Goal: Task Accomplishment & Management: Manage account settings

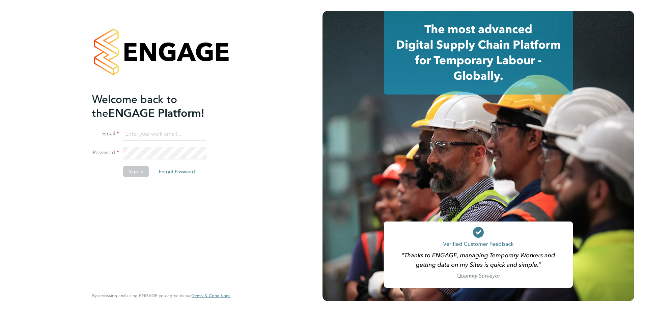
type input "darren.humphrey@vistry.co.uk"
click at [158, 191] on div "Welcome back to the ENGAGE Platform! Email darren.humphrey@vistry.co.uk Passwor…" at bounding box center [157, 189] width 131 height 194
click at [128, 169] on button "Sign In" at bounding box center [136, 171] width 26 height 11
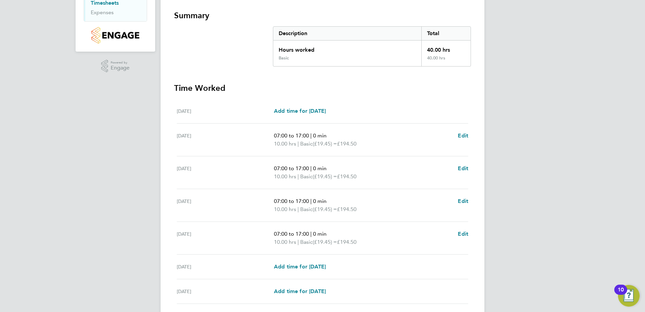
scroll to position [168, 0]
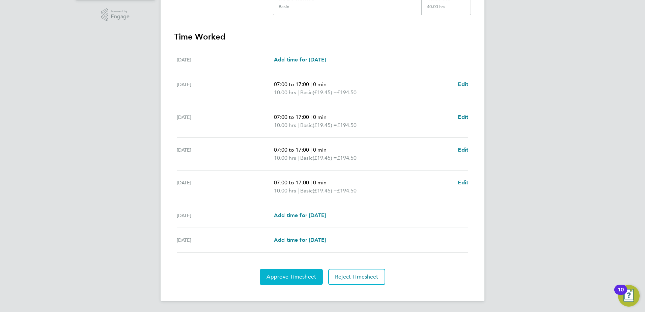
click at [295, 275] on span "Approve Timesheet" at bounding box center [291, 276] width 50 height 7
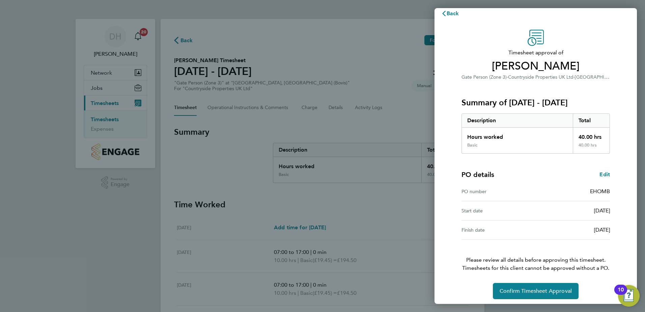
scroll to position [11, 0]
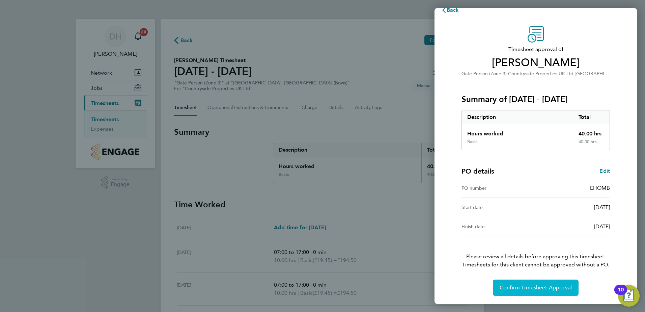
click at [529, 288] on span "Confirm Timesheet Approval" at bounding box center [535, 287] width 72 height 7
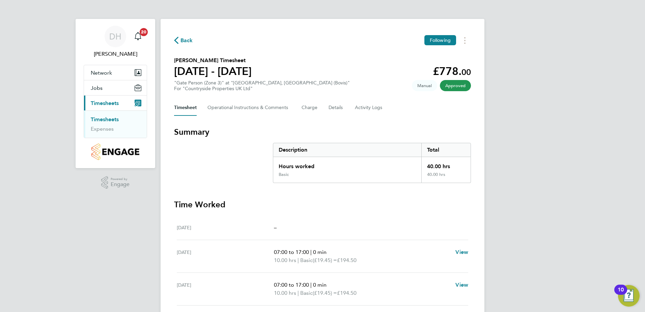
click at [96, 118] on link "Timesheets" at bounding box center [105, 119] width 28 height 6
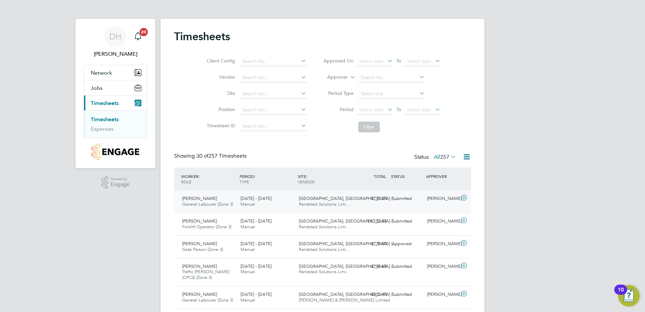
click at [400, 199] on div "Submitted" at bounding box center [406, 198] width 35 height 11
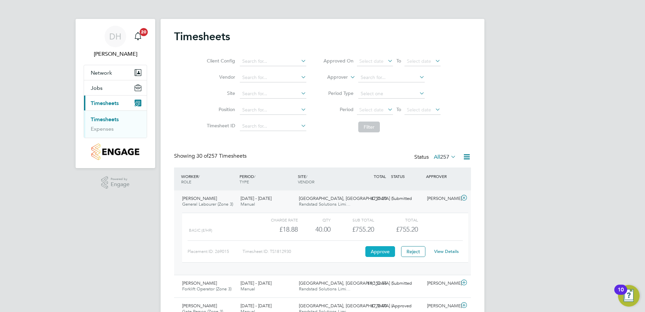
click at [383, 253] on button "Approve" at bounding box center [380, 251] width 30 height 11
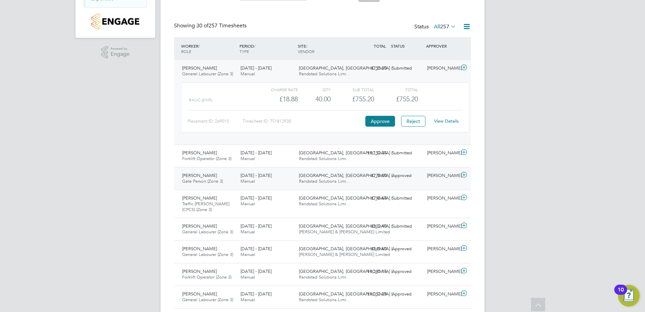
scroll to position [135, 0]
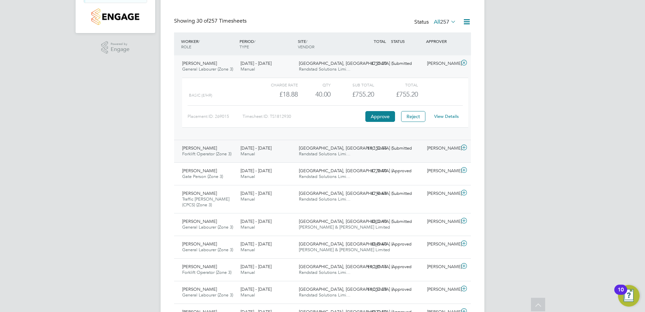
click at [403, 146] on div "Submitted" at bounding box center [406, 148] width 35 height 11
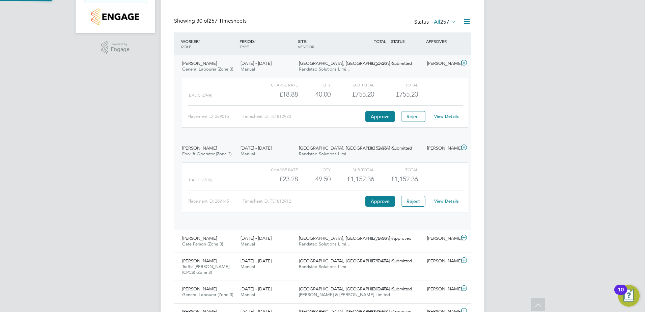
scroll to position [11, 66]
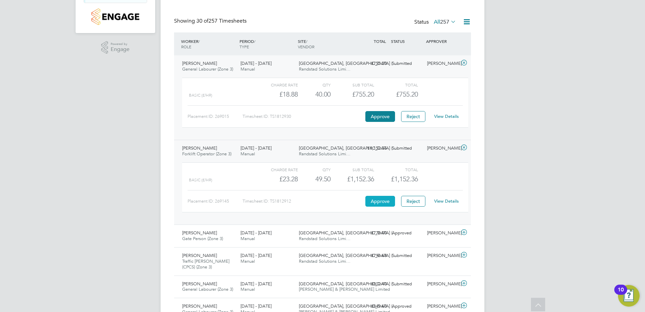
click at [383, 199] on button "Approve" at bounding box center [380, 201] width 30 height 11
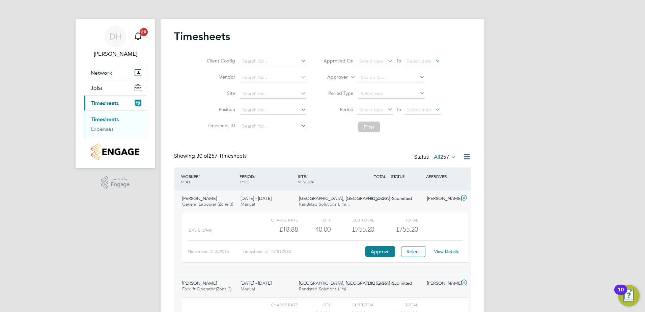
click at [100, 120] on link "Timesheets" at bounding box center [105, 119] width 28 height 6
click at [104, 130] on link "Expenses" at bounding box center [102, 128] width 23 height 6
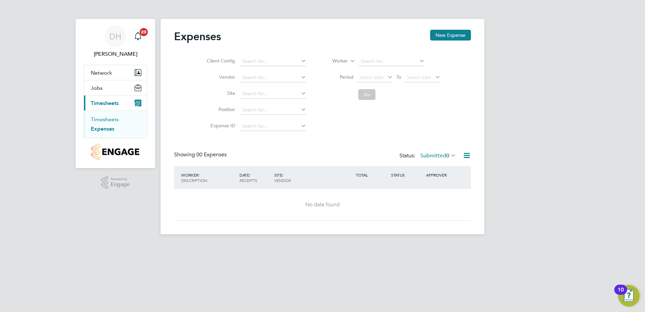
click at [101, 117] on link "Timesheets" at bounding box center [105, 119] width 28 height 6
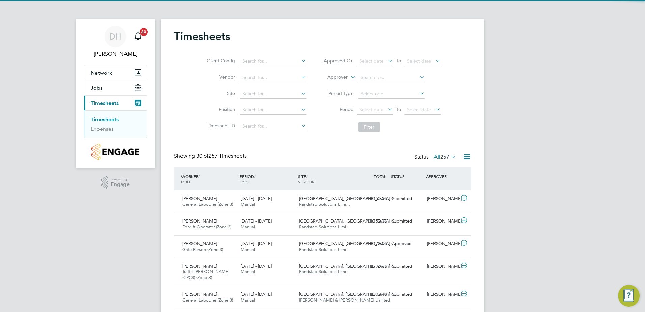
scroll to position [17, 59]
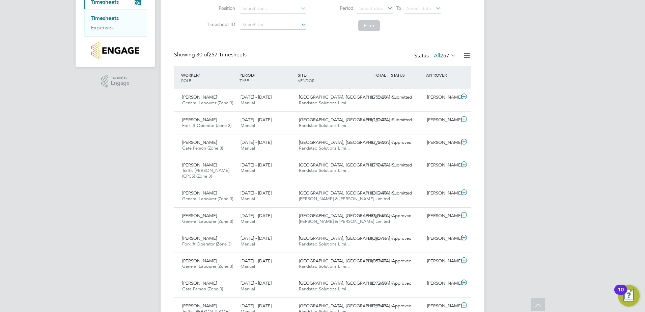
click at [449, 55] on icon at bounding box center [449, 55] width 0 height 9
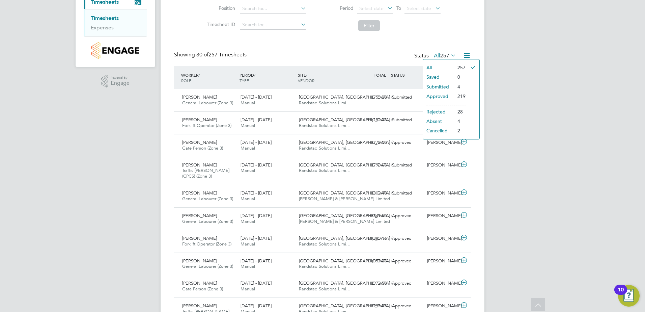
click at [441, 88] on li "Submitted" at bounding box center [438, 86] width 31 height 9
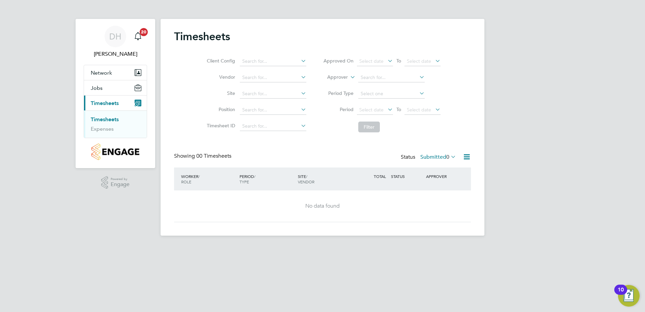
click at [449, 156] on icon at bounding box center [449, 156] width 0 height 9
click at [431, 167] on li "All" at bounding box center [431, 168] width 31 height 9
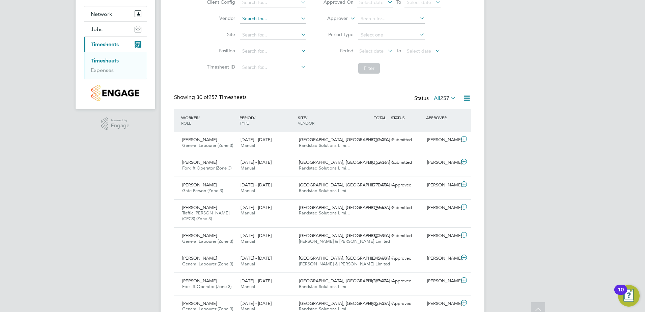
scroll to position [0, 0]
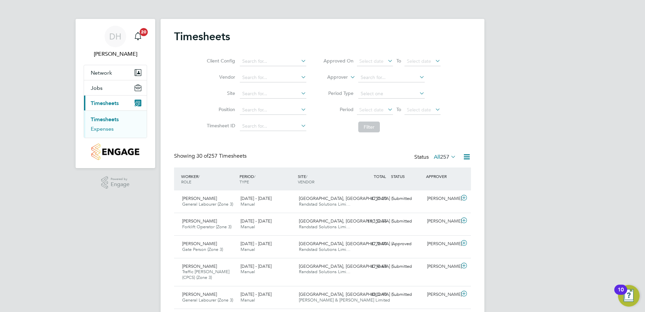
click at [104, 131] on link "Expenses" at bounding box center [102, 128] width 23 height 6
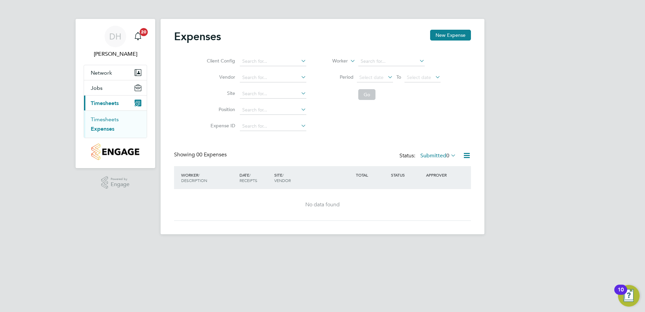
click at [100, 120] on link "Timesheets" at bounding box center [105, 119] width 28 height 6
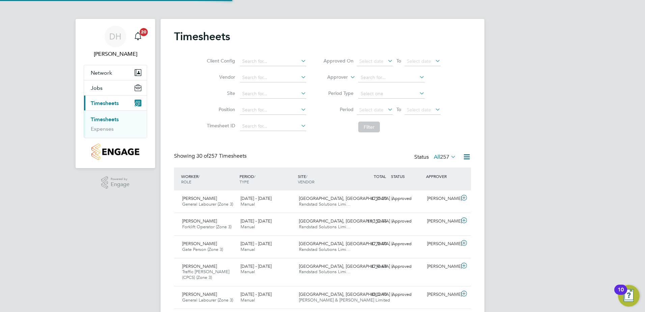
scroll to position [17, 59]
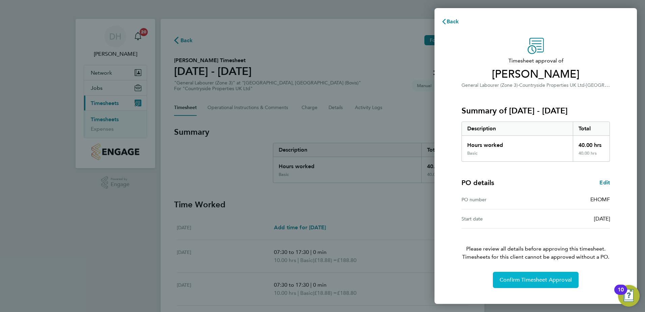
click at [547, 280] on span "Confirm Timesheet Approval" at bounding box center [535, 279] width 72 height 7
click at [536, 282] on span "Confirm Timesheet Approval" at bounding box center [535, 279] width 72 height 7
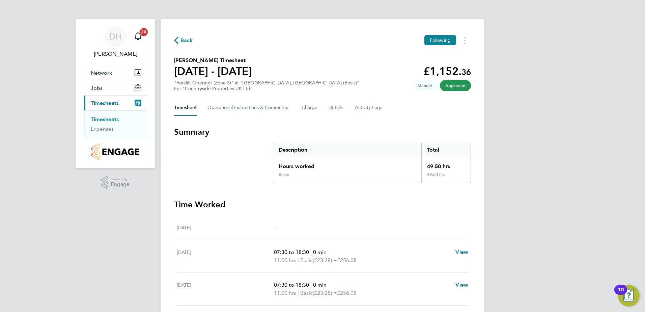
click at [100, 120] on link "Timesheets" at bounding box center [105, 119] width 28 height 6
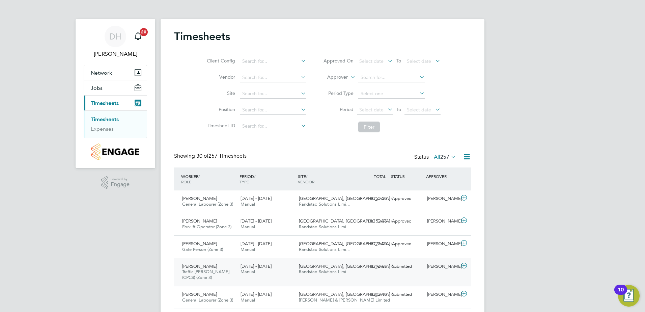
click at [400, 266] on div "Submitted" at bounding box center [406, 266] width 35 height 11
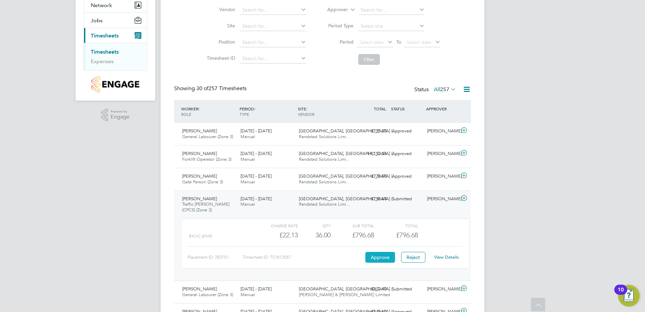
click at [380, 257] on button "Approve" at bounding box center [380, 257] width 30 height 11
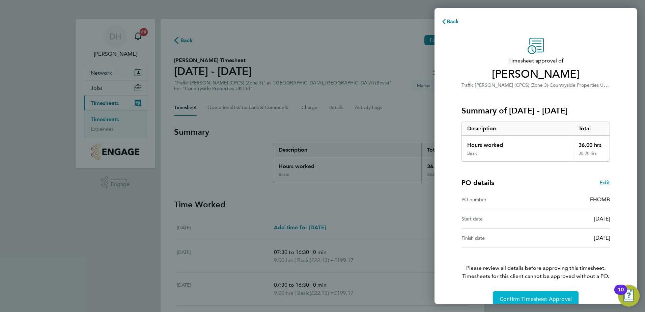
click at [538, 298] on span "Confirm Timesheet Approval" at bounding box center [535, 298] width 72 height 7
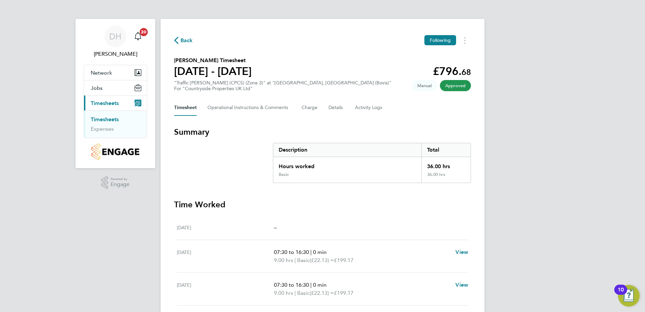
click at [112, 103] on span "Timesheets" at bounding box center [105, 103] width 28 height 6
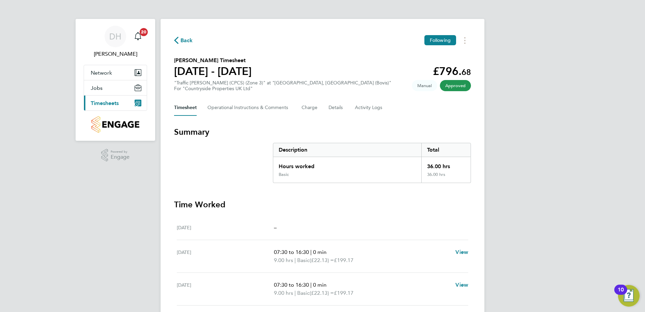
click at [112, 103] on span "Timesheets" at bounding box center [105, 103] width 28 height 6
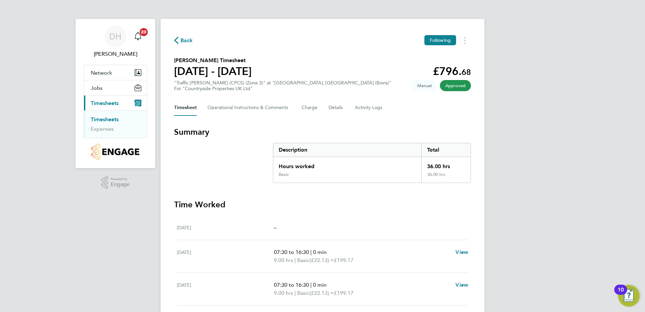
click at [112, 118] on link "Timesheets" at bounding box center [105, 119] width 28 height 6
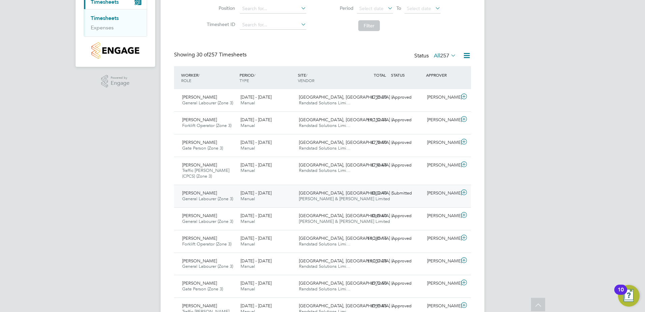
click at [402, 193] on div "Submitted" at bounding box center [406, 192] width 35 height 11
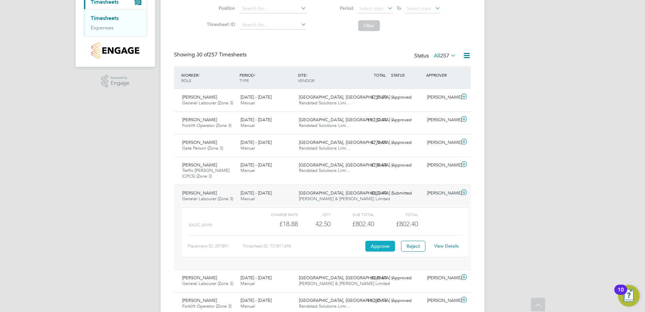
click at [380, 243] on button "Approve" at bounding box center [380, 245] width 30 height 11
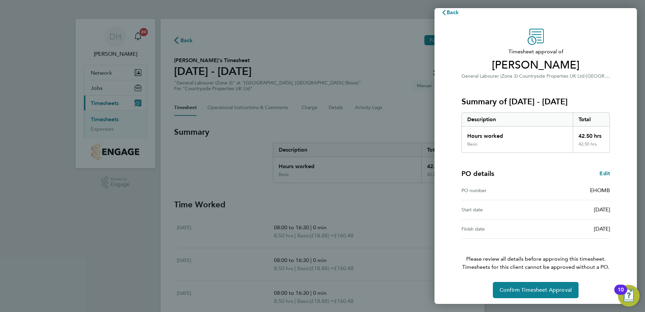
scroll to position [11, 0]
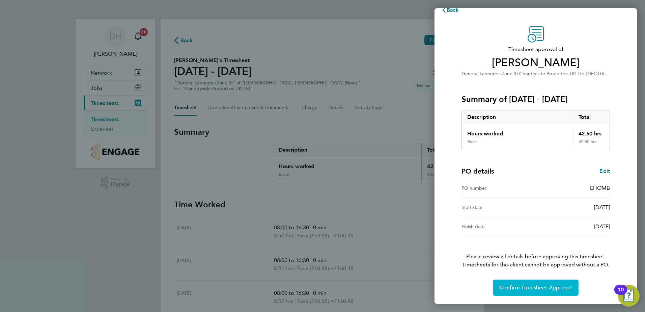
click at [548, 287] on span "Confirm Timesheet Approval" at bounding box center [535, 287] width 72 height 7
